Goal: Task Accomplishment & Management: Manage account settings

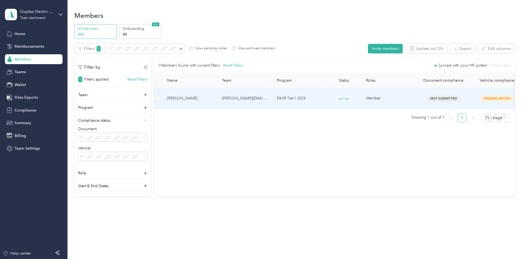
click at [258, 95] on td "[PERSON_NAME][EMAIL_ADDRESS][PERSON_NAME][DOMAIN_NAME]" at bounding box center [245, 98] width 55 height 21
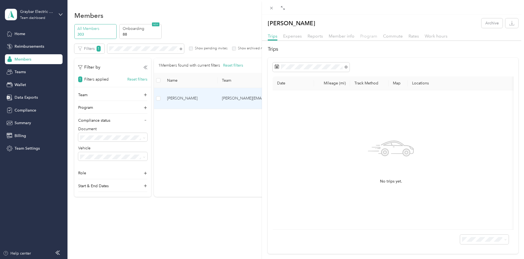
click at [366, 36] on span "Program" at bounding box center [368, 35] width 17 height 5
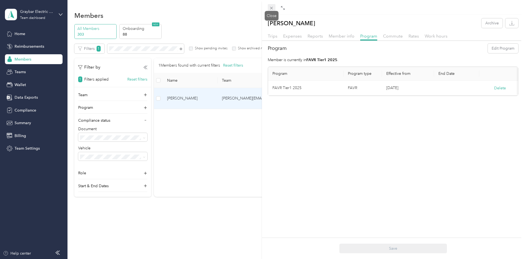
click at [273, 10] on span at bounding box center [272, 8] width 8 height 8
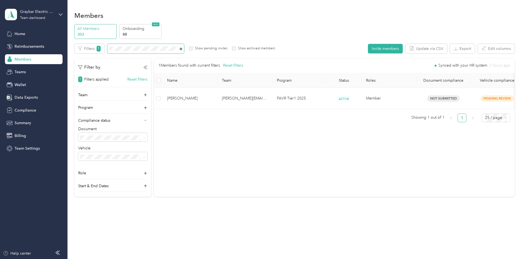
click at [182, 48] on icon at bounding box center [181, 49] width 2 height 2
